Goal: Task Accomplishment & Management: Manage account settings

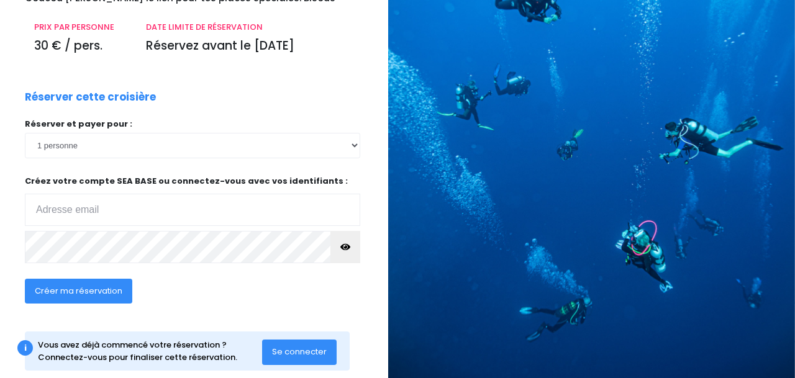
scroll to position [106, 9]
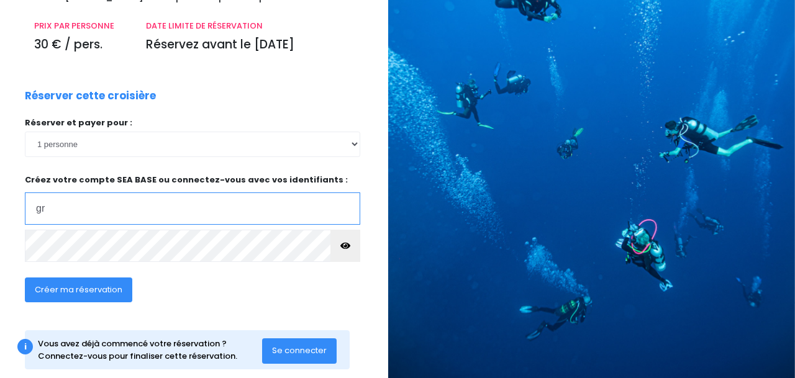
type input "[EMAIL_ADDRESS][DOMAIN_NAME]"
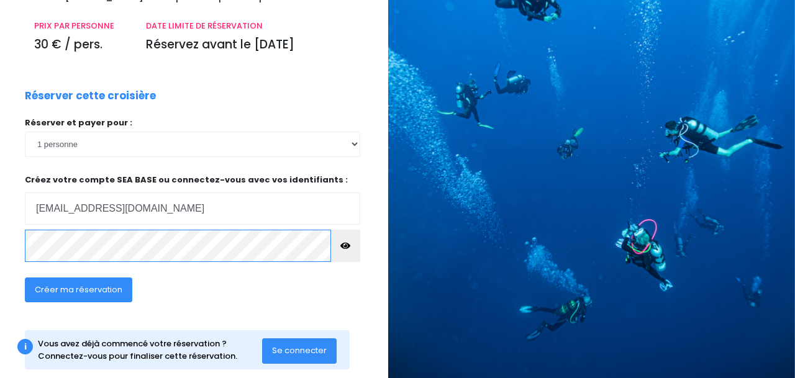
click input "submit" at bounding box center [0, 0] width 0 height 0
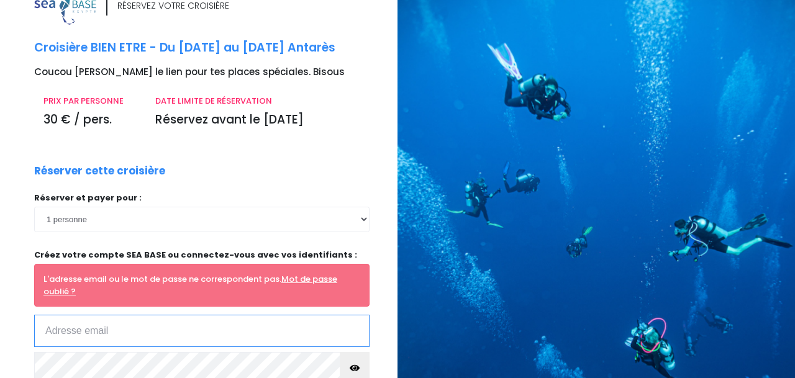
scroll to position [62, 0]
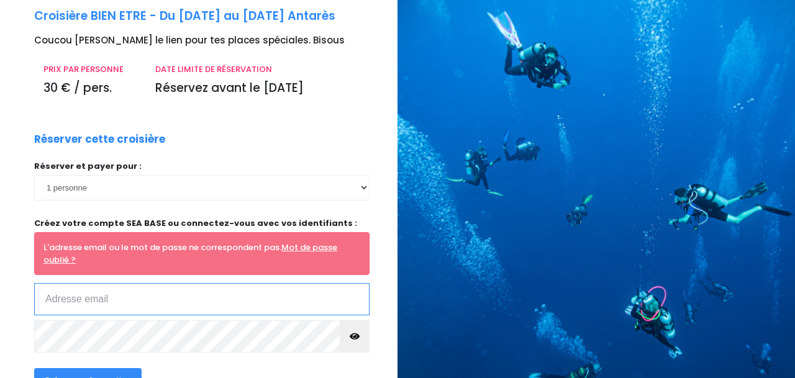
type input "[EMAIL_ADDRESS][DOMAIN_NAME]"
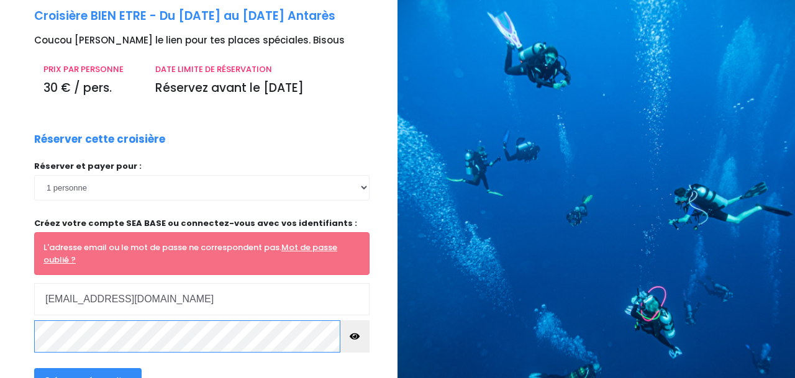
click input "submit" at bounding box center [0, 0] width 0 height 0
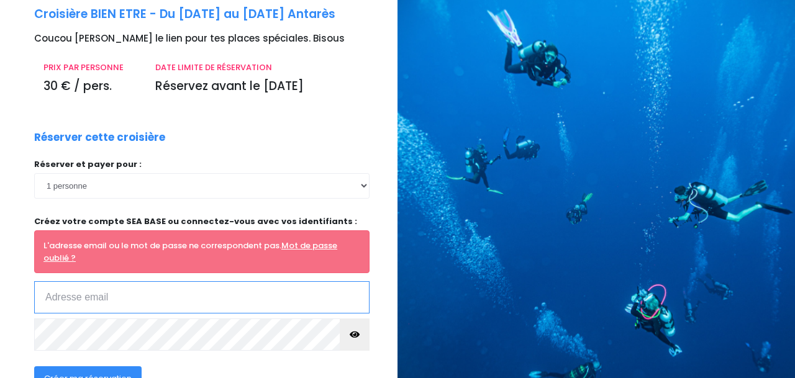
scroll to position [71, 0]
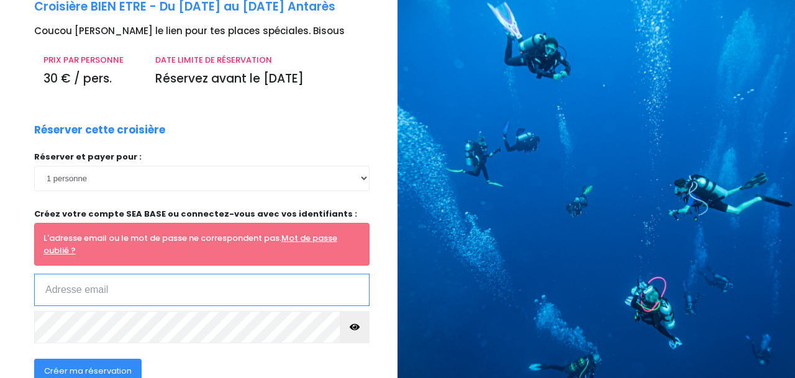
click at [273, 290] on input "email" at bounding box center [202, 290] width 336 height 32
click at [63, 285] on input "email" at bounding box center [202, 290] width 336 height 32
type input "[EMAIL_ADDRESS][DOMAIN_NAME]"
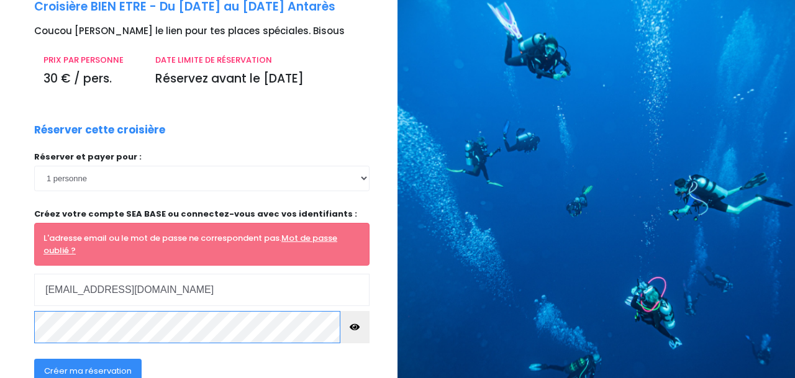
click input "submit" at bounding box center [0, 0] width 0 height 0
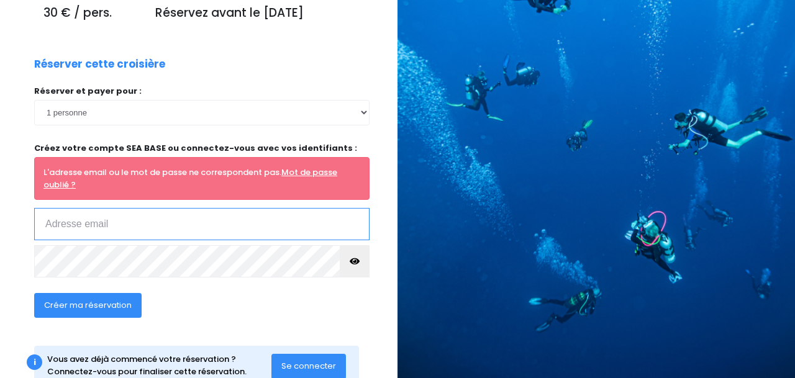
scroll to position [138, 0]
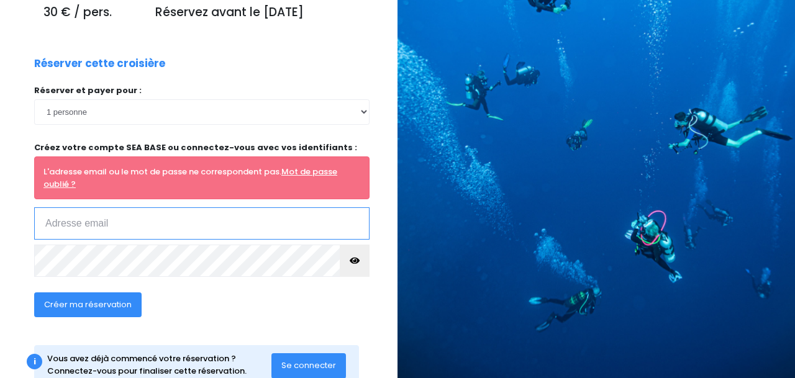
type input "[EMAIL_ADDRESS][DOMAIN_NAME]"
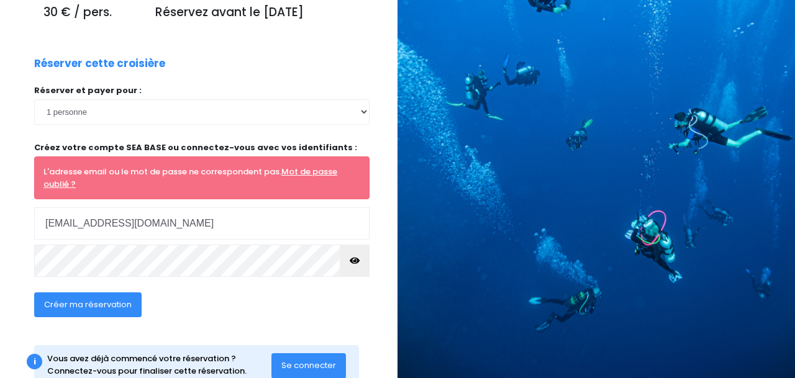
click at [356, 261] on icon "button" at bounding box center [355, 261] width 10 height 0
click at [318, 361] on span "Se connecter" at bounding box center [309, 366] width 55 height 12
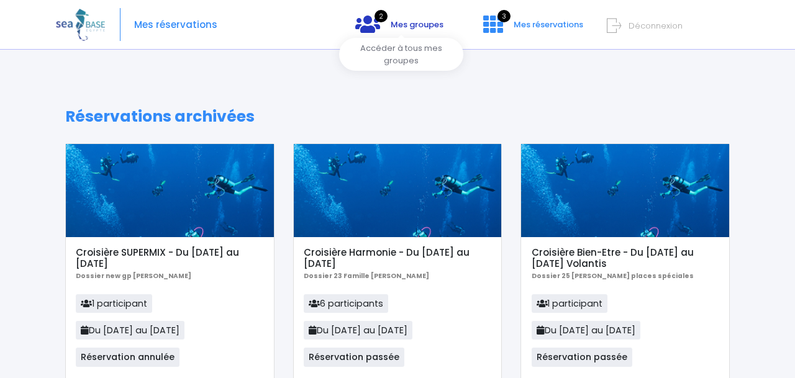
click at [408, 24] on span "Mes groupes" at bounding box center [417, 25] width 53 height 12
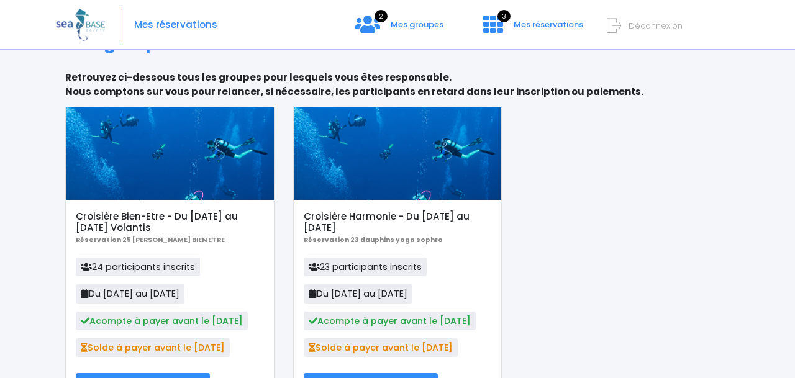
scroll to position [45, 0]
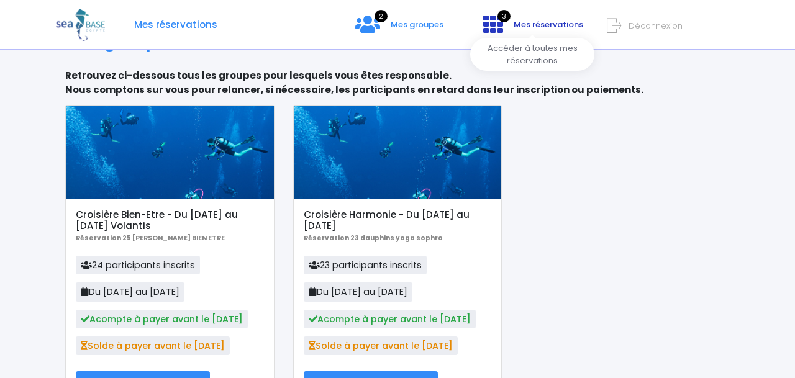
click at [532, 24] on span "Mes réservations" at bounding box center [549, 25] width 70 height 12
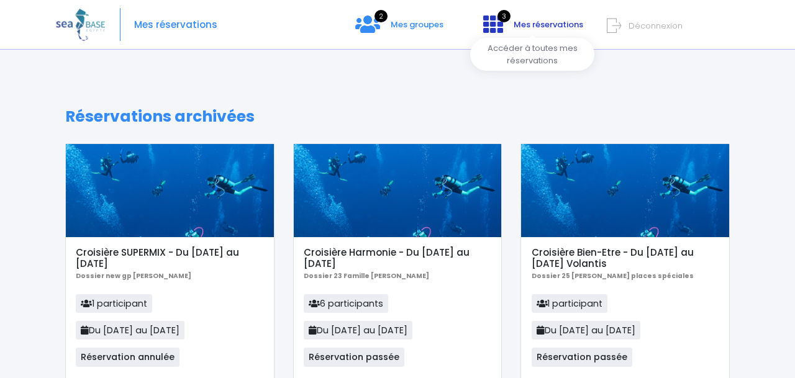
click at [495, 29] on icon at bounding box center [494, 24] width 20 height 20
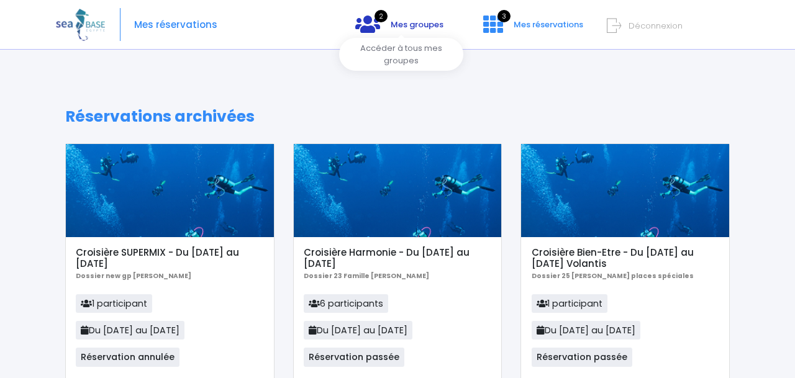
click at [382, 19] on span "2" at bounding box center [381, 16] width 13 height 12
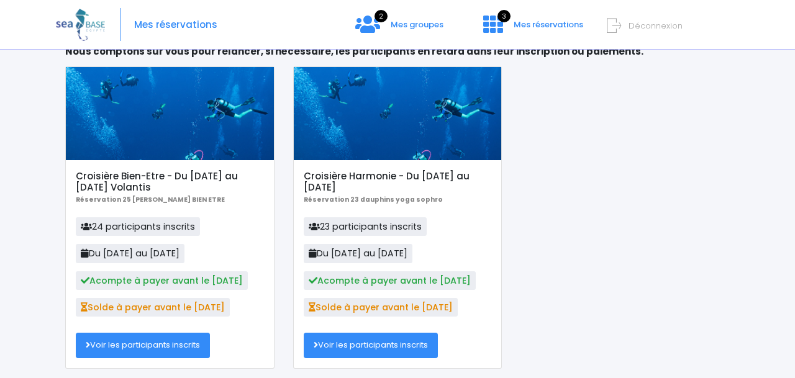
scroll to position [81, 0]
